Goal: Obtain resource: Obtain resource

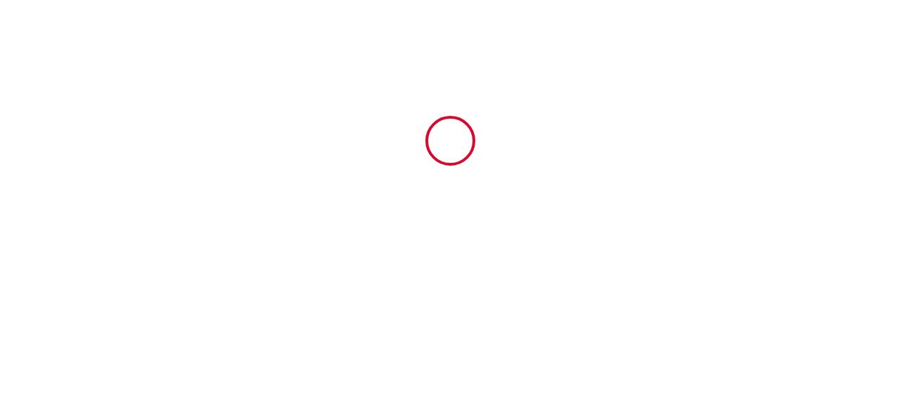
type input "6631059"
type input "[MEDICAL_DATA] bis st léger · Élégant Appartement en plein centre historique"
type input "[STREET_ADDRESS]"
type input "73000"
type input "[GEOGRAPHIC_DATA]"
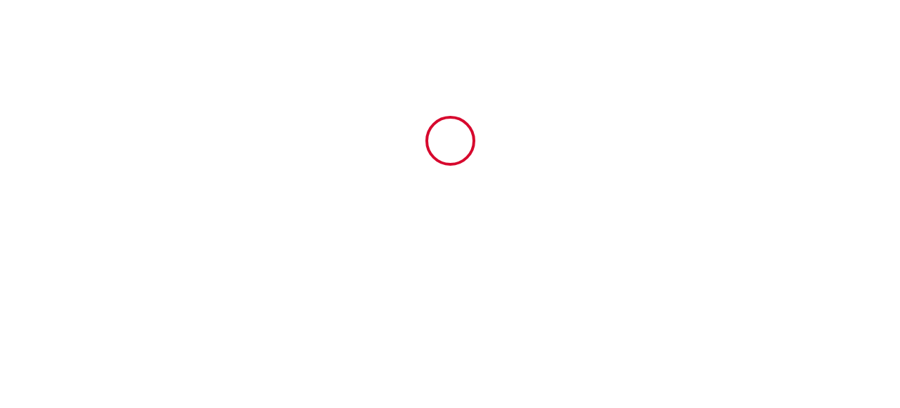
type input "[GEOGRAPHIC_DATA]"
type input "[DATE]"
type input "2"
type input "0"
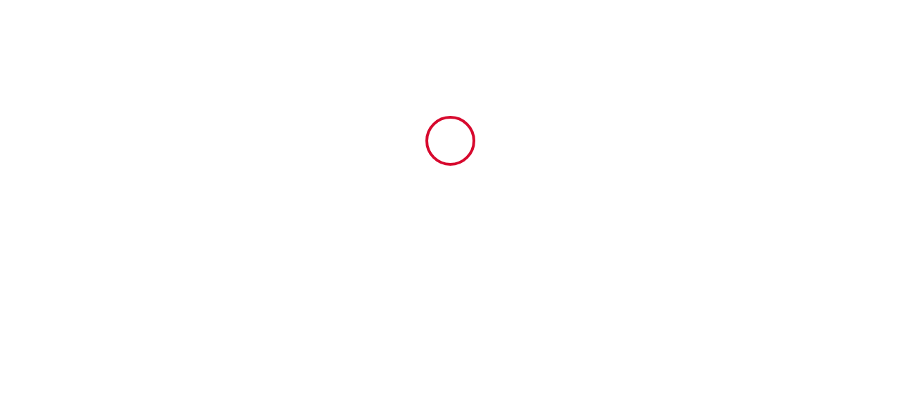
type input "300"
type input "169.04"
type input "[PERSON_NAME]"
type input "Matonnier"
type input "73000"
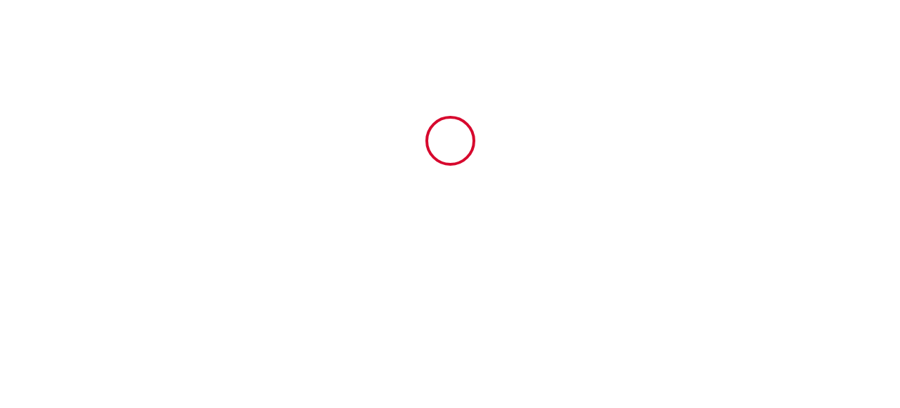
type input "CHAMBERY"
type input "[GEOGRAPHIC_DATA]"
type input "[EMAIL_ADDRESS][DOMAIN_NAME]"
type input "[PERSON_NAME]"
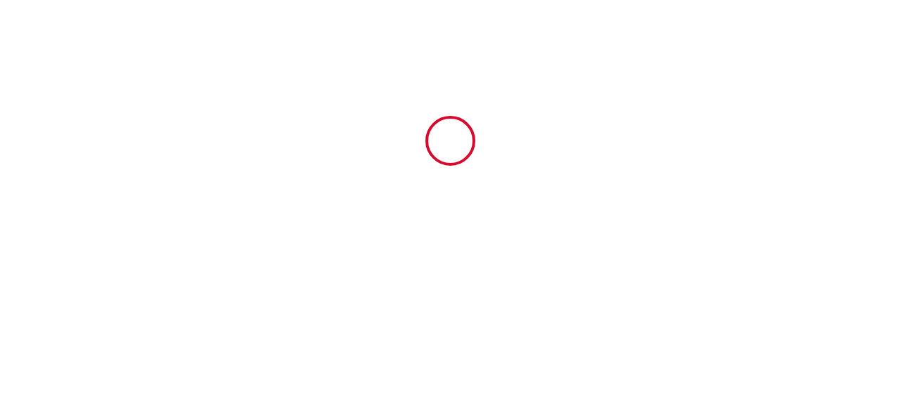
type input "[STREET_ADDRESS]"
type input "[PERSON_NAME]"
type input "[EMAIL_ADDRESS][DOMAIN_NAME]"
type input "[PHONE_NUMBER]"
select select "IT"
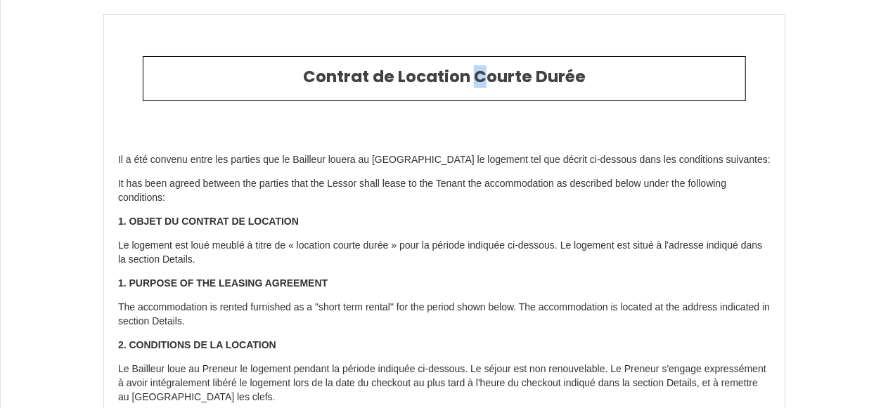
drag, startPoint x: 895, startPoint y: 231, endPoint x: 479, endPoint y: 99, distance: 435.9
click at [479, 99] on div "Contrat de Location Courte Durée" at bounding box center [444, 79] width 603 height 46
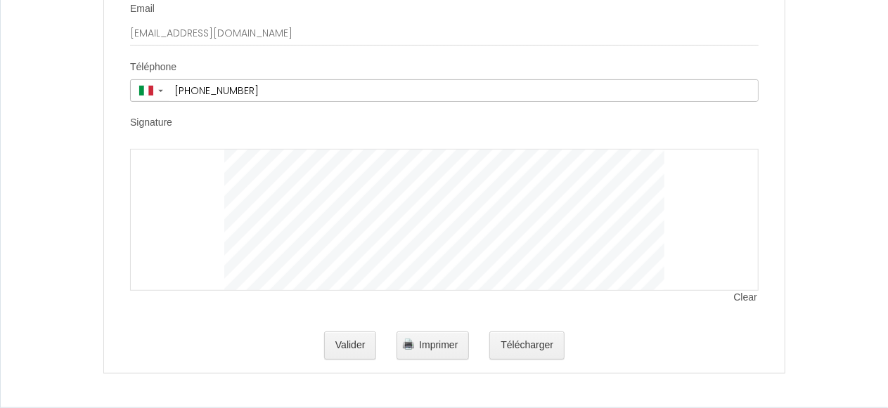
scroll to position [2927, 0]
click at [208, 183] on div at bounding box center [444, 220] width 628 height 142
click at [208, 169] on div at bounding box center [444, 220] width 628 height 142
click at [410, 348] on img "button" at bounding box center [408, 344] width 11 height 11
click at [420, 346] on span "Imprimer" at bounding box center [438, 344] width 39 height 11
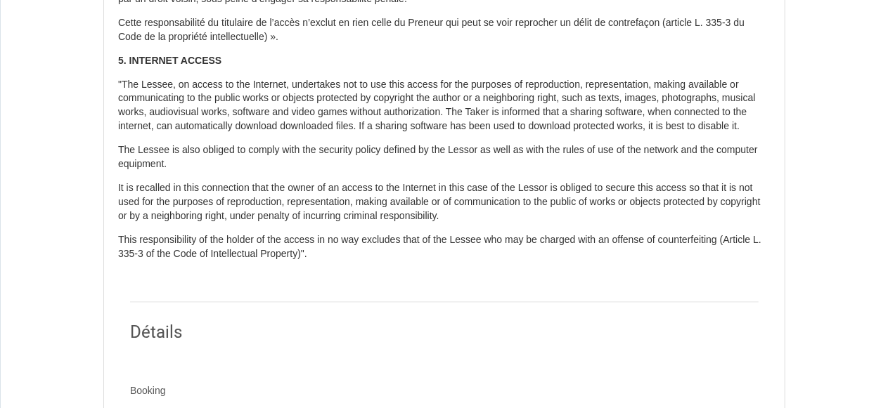
scroll to position [1334, 0]
